Goal: Task Accomplishment & Management: Contribute content

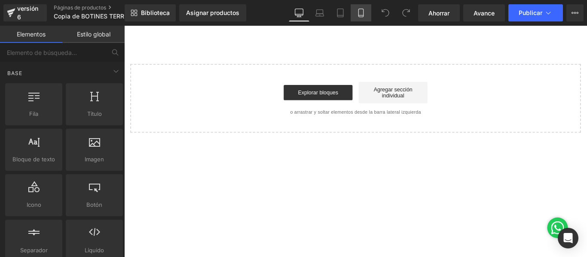
click at [357, 14] on icon at bounding box center [361, 13] width 9 height 9
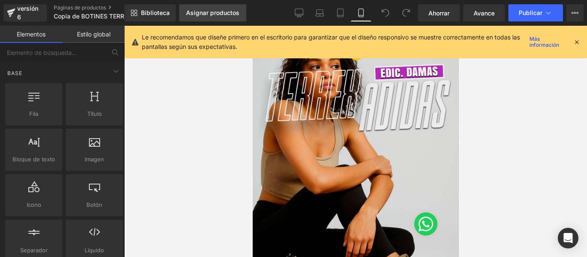
click at [206, 9] on font "Asignar productos" at bounding box center [212, 12] width 53 height 7
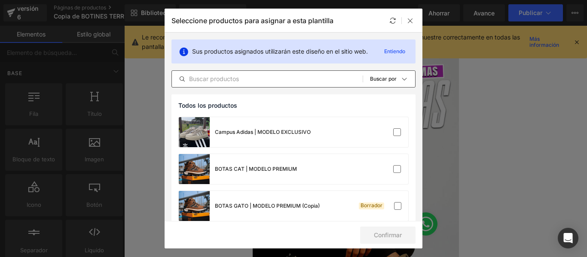
click at [227, 84] on div "Todos los productos Colecciones de Shopify Plantillas de productos Colecciones …" at bounding box center [293, 78] width 244 height 17
click at [224, 80] on input "text" at bounding box center [267, 79] width 191 height 10
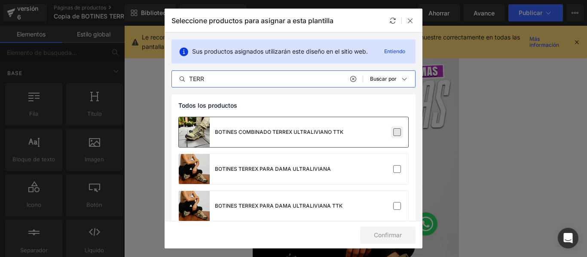
type input "TERR"
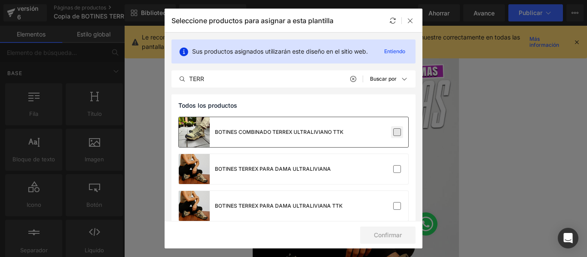
click at [394, 134] on label at bounding box center [397, 132] width 8 height 8
click at [397, 132] on input "checkbox" at bounding box center [397, 132] width 0 height 0
click at [395, 129] on label at bounding box center [397, 132] width 8 height 8
click at [397, 132] on input "checkbox" at bounding box center [397, 132] width 0 height 0
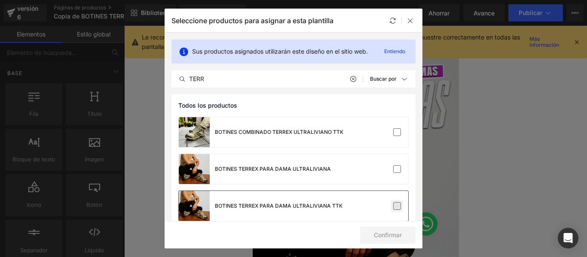
click at [394, 205] on label at bounding box center [397, 206] width 8 height 8
click at [397, 206] on input "checkbox" at bounding box center [397, 206] width 0 height 0
click at [390, 233] on font "Confirmar" at bounding box center [388, 235] width 28 height 7
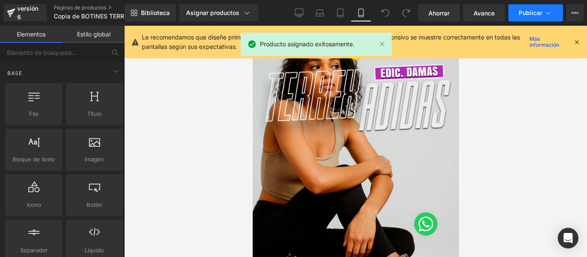
click at [532, 9] on font "Publicar" at bounding box center [531, 12] width 24 height 7
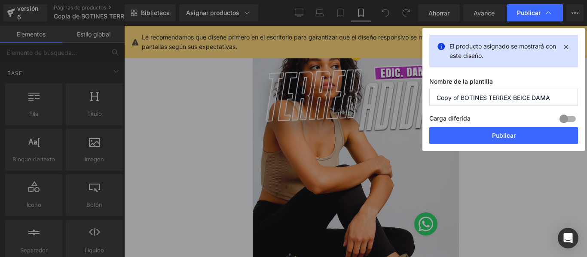
drag, startPoint x: 460, startPoint y: 98, endPoint x: 396, endPoint y: 98, distance: 64.0
click at [396, 98] on div "Publicar El producto asignado se mostrará con este diseño. Nombre de la plantil…" at bounding box center [293, 128] width 587 height 257
click at [530, 98] on input "BOTINES TERREX BEIGE DAMA" at bounding box center [503, 97] width 149 height 17
type input "BOTINES TERREX BEIGE DAMA TTK"
click at [542, 131] on button "Publicar" at bounding box center [503, 135] width 149 height 17
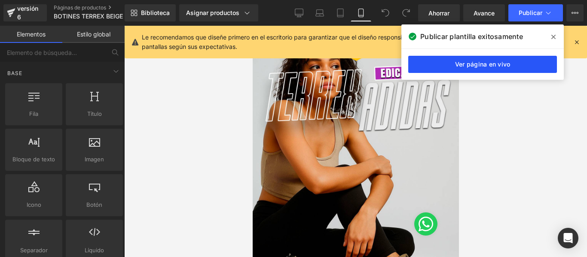
click at [467, 69] on link "Ver página en vivo" at bounding box center [482, 64] width 149 height 17
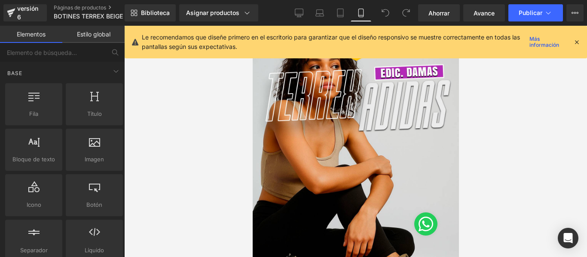
click at [496, 114] on div at bounding box center [355, 142] width 463 height 232
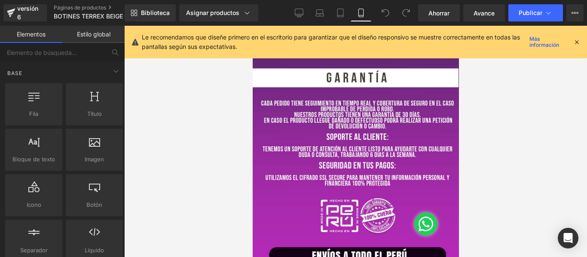
scroll to position [2492, 0]
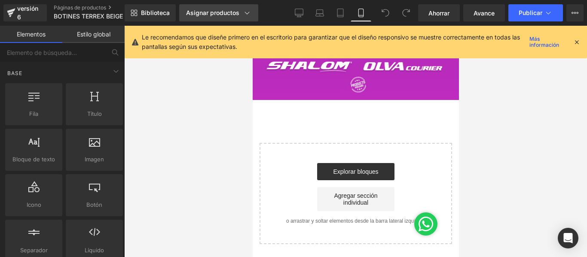
click at [243, 15] on icon at bounding box center [247, 13] width 9 height 9
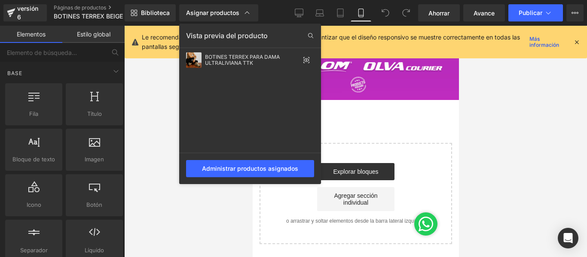
click at [559, 122] on div at bounding box center [355, 142] width 463 height 232
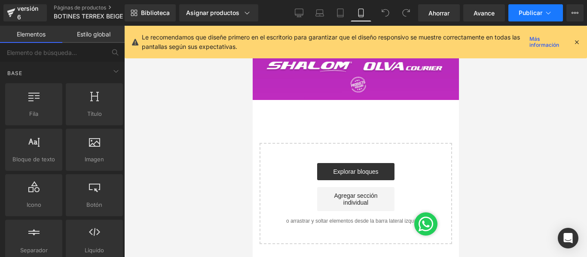
click at [523, 9] on font "Publicar" at bounding box center [531, 12] width 24 height 7
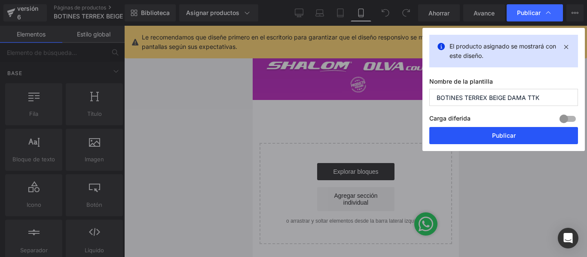
click at [476, 139] on button "Publicar" at bounding box center [503, 135] width 149 height 17
